Goal: Task Accomplishment & Management: Use online tool/utility

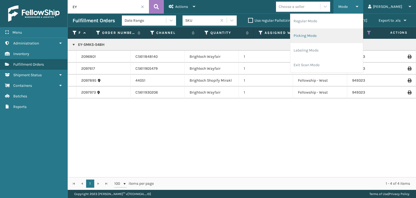
click at [352, 34] on li "Picking Mode" at bounding box center [326, 35] width 73 height 15
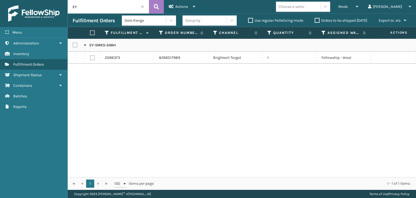
click at [141, 5] on span at bounding box center [142, 6] width 3 height 3
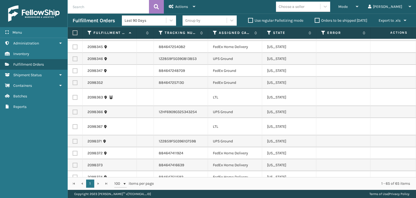
scroll to position [0, 317]
drag, startPoint x: 216, startPoint y: 34, endPoint x: 218, endPoint y: 46, distance: 11.8
click at [216, 34] on icon at bounding box center [214, 32] width 4 height 5
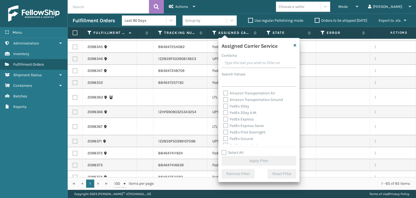
click at [237, 152] on label "Select All" at bounding box center [233, 152] width 22 height 5
click at [237, 150] on input "Select All" at bounding box center [262, 149] width 81 height 1
checkbox input "true"
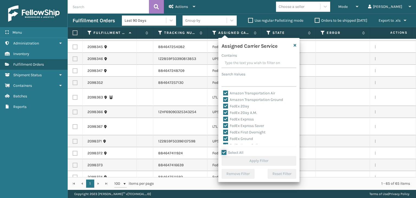
checkbox input "true"
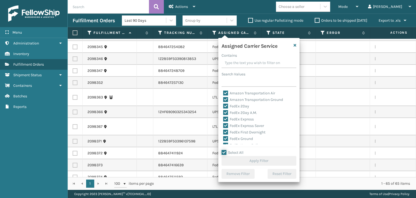
checkbox input "true"
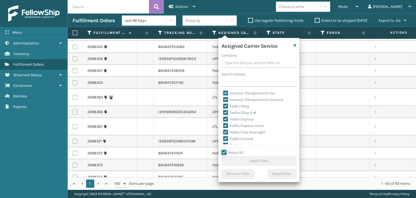
checkbox input "true"
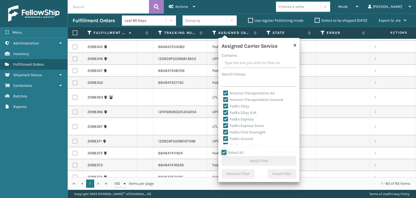
checkbox input "true"
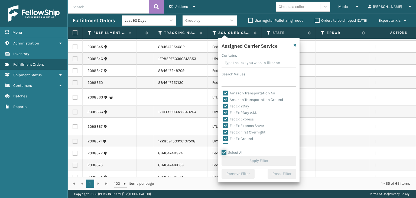
checkbox input "true"
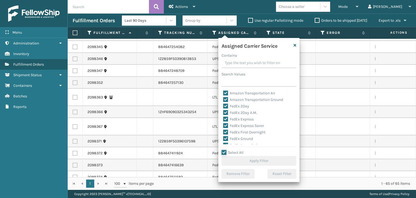
checkbox input "true"
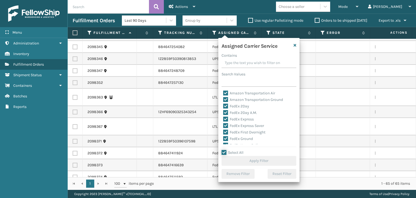
checkbox input "true"
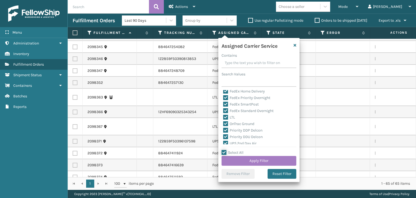
scroll to position [54, 0]
click at [229, 117] on label "LTL" at bounding box center [229, 117] width 12 height 5
click at [224, 117] on input "LTL" at bounding box center [223, 116] width 0 height 4
checkbox input "false"
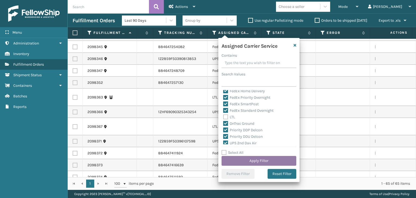
click at [244, 159] on button "Apply Filter" at bounding box center [259, 161] width 75 height 10
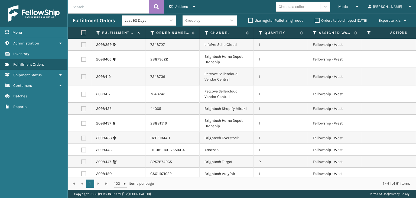
scroll to position [636, 0]
